Goal: Browse casually

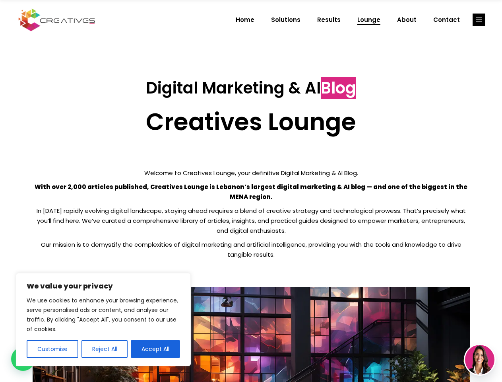
click at [251, 191] on p "With over 2,000 articles published, Creatives Lounge is Lebanon’s largest digit…" at bounding box center [251, 192] width 437 height 20
click at [52, 349] on button "Customise" at bounding box center [53, 348] width 52 height 17
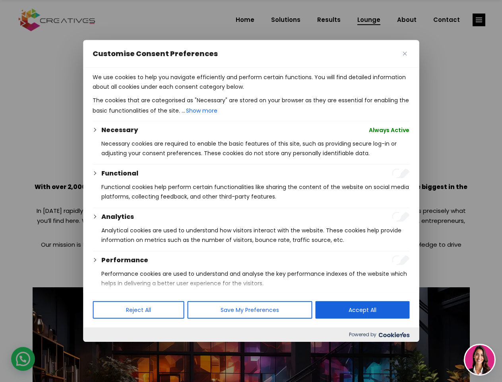
click at [104, 349] on div at bounding box center [251, 191] width 502 height 382
click at [155, 91] on p "We use cookies to help you navigate efficiently and perform certain functions. …" at bounding box center [251, 81] width 317 height 19
click at [479, 20] on div at bounding box center [251, 191] width 502 height 382
click at [480, 359] on img at bounding box center [479, 359] width 29 height 29
